Goal: Communication & Community: Answer question/provide support

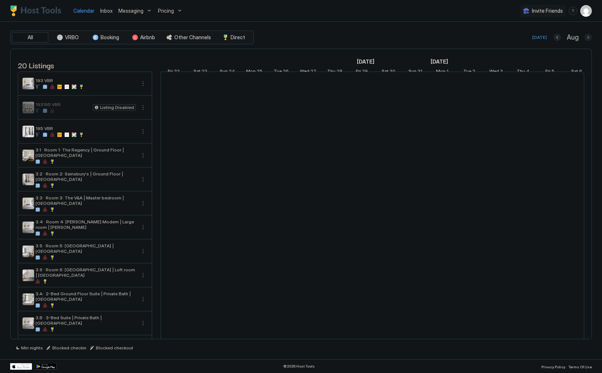
scroll to position [0, 403]
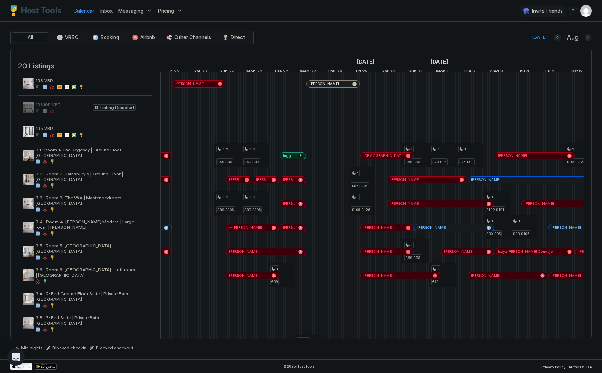
click at [108, 11] on span "Inbox" at bounding box center [106, 11] width 12 height 6
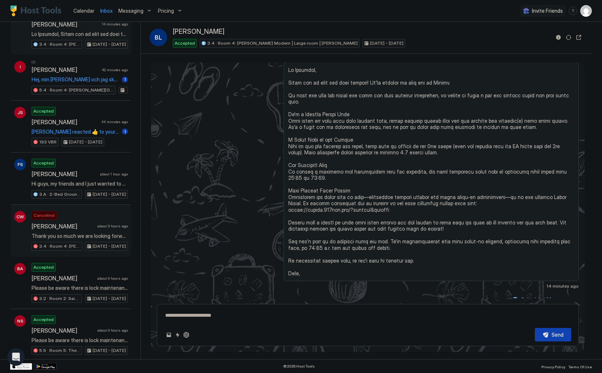
scroll to position [60, 0]
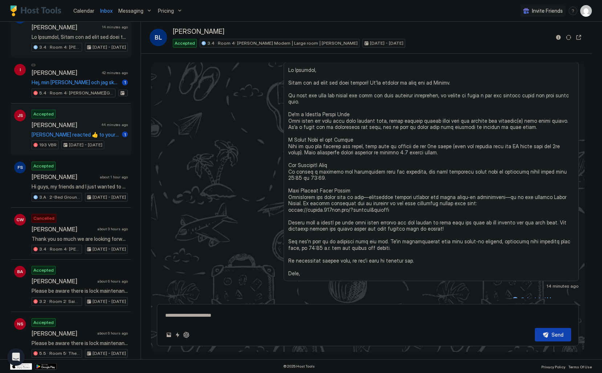
click at [108, 134] on span "[PERSON_NAME] reacted 👍 to your message "Yes we provide towels, there should be…" at bounding box center [75, 134] width 87 height 7
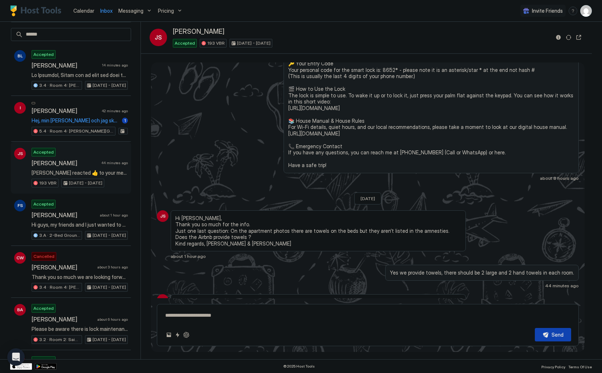
scroll to position [21, 0]
click at [96, 119] on span "Hej, min [PERSON_NAME] och jag ska vara i [GEOGRAPHIC_DATA] för att [PERSON_NAM…" at bounding box center [75, 122] width 87 height 7
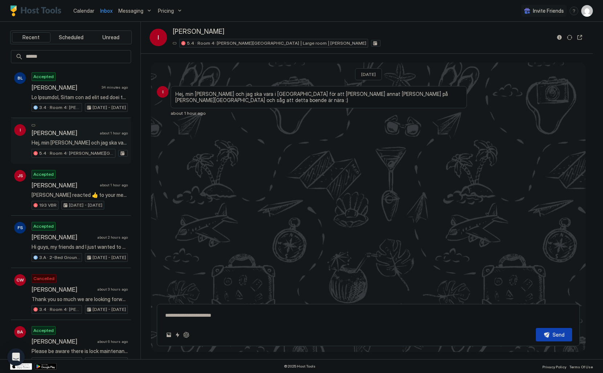
type textarea "*"
